Goal: Task Accomplishment & Management: Complete application form

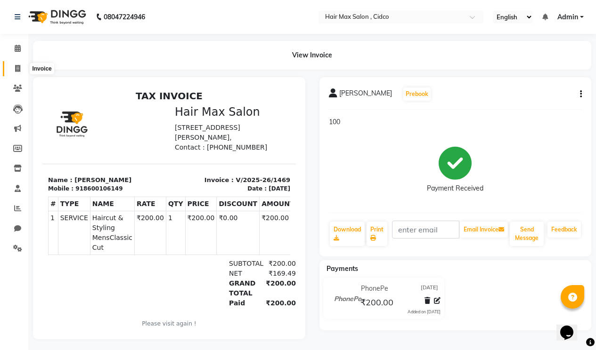
click at [17, 66] on icon at bounding box center [17, 68] width 5 height 7
select select "service"
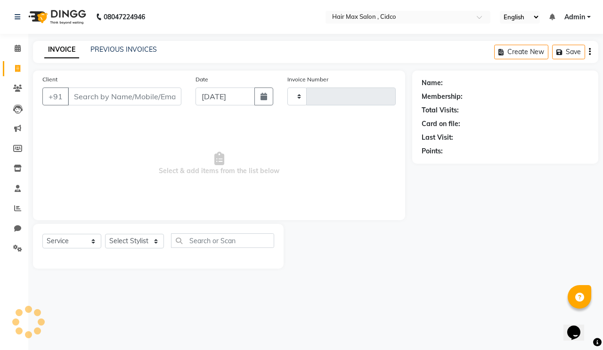
type input "1470"
select select "7580"
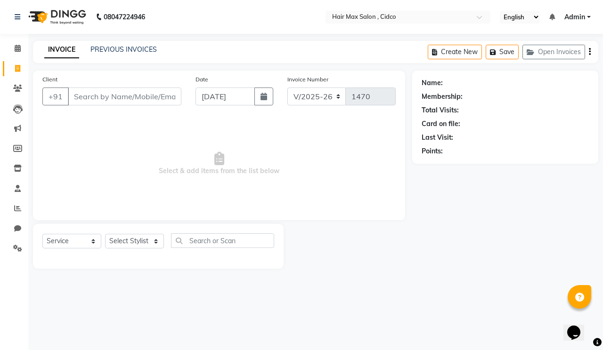
click at [108, 95] on input "Client" at bounding box center [125, 97] width 114 height 18
click at [82, 102] on input "[PERSON_NAME]" at bounding box center [100, 97] width 65 height 18
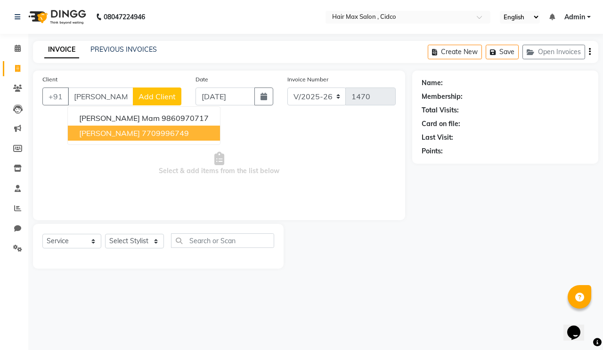
click at [115, 132] on span "[PERSON_NAME]" at bounding box center [109, 133] width 61 height 9
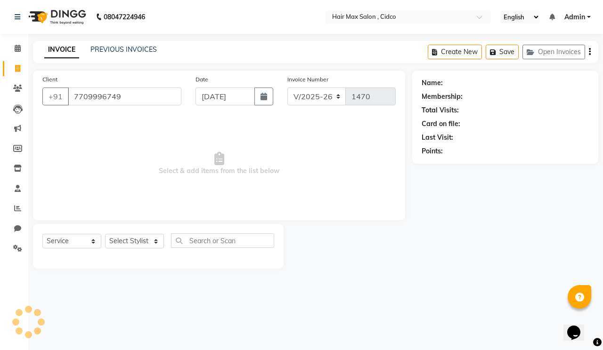
type input "7709996749"
select select "1: Object"
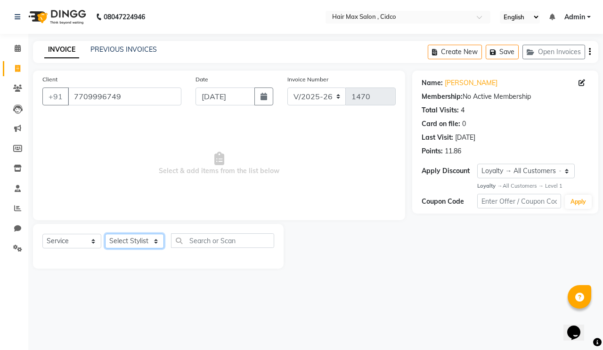
click at [134, 239] on select "Select Stylist [PERSON_NAME] [PERSON_NAME] RENUKA [PERSON_NAME] [PERSON_NAME]" at bounding box center [134, 241] width 59 height 15
select select "69945"
click at [105, 234] on select "Select Stylist [PERSON_NAME] [PERSON_NAME] RENUKA [PERSON_NAME] [PERSON_NAME]" at bounding box center [134, 241] width 59 height 15
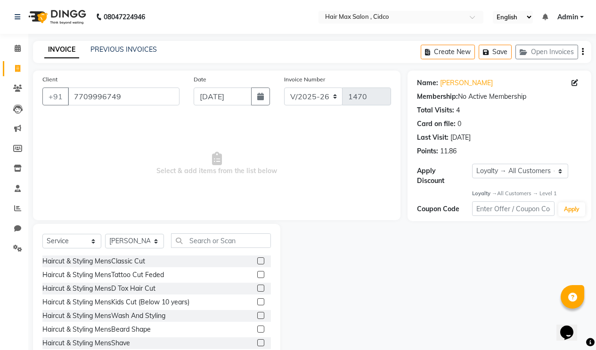
click at [257, 259] on label at bounding box center [260, 261] width 7 height 7
click at [257, 259] on input "checkbox" at bounding box center [260, 262] width 6 height 6
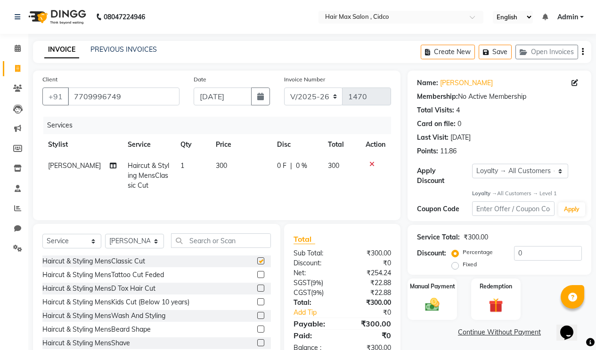
checkbox input "false"
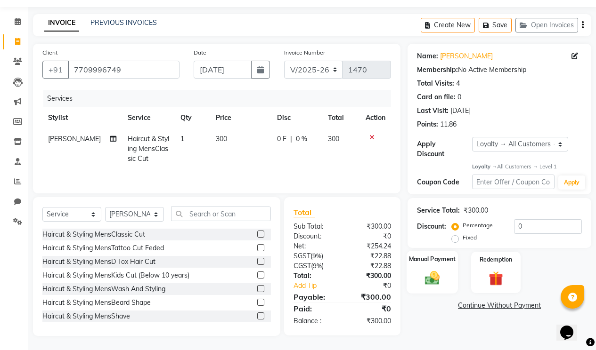
click at [431, 272] on img at bounding box center [432, 278] width 24 height 17
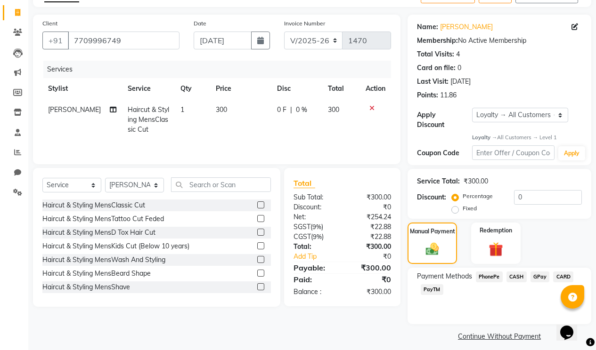
click at [517, 272] on span "CASH" at bounding box center [516, 277] width 20 height 11
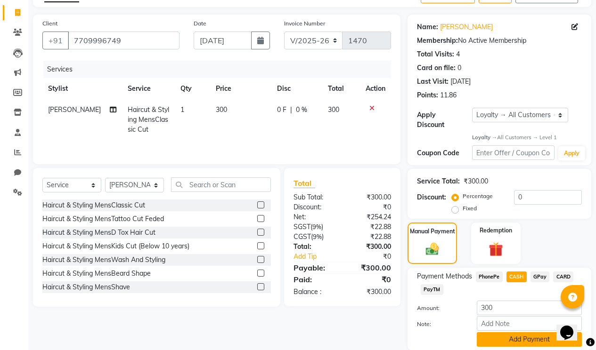
click at [509, 333] on button "Add Payment" at bounding box center [529, 340] width 105 height 15
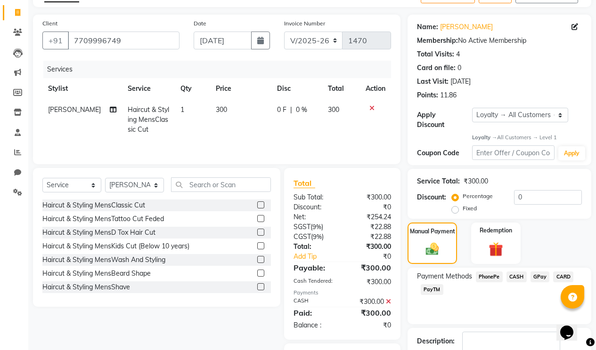
scroll to position [126, 0]
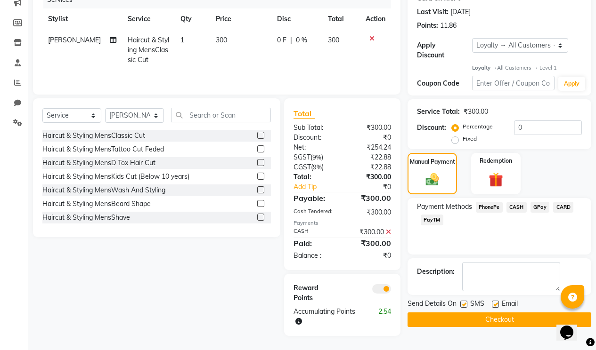
click at [499, 317] on button "Checkout" at bounding box center [499, 320] width 184 height 15
